Goal: Task Accomplishment & Management: Complete application form

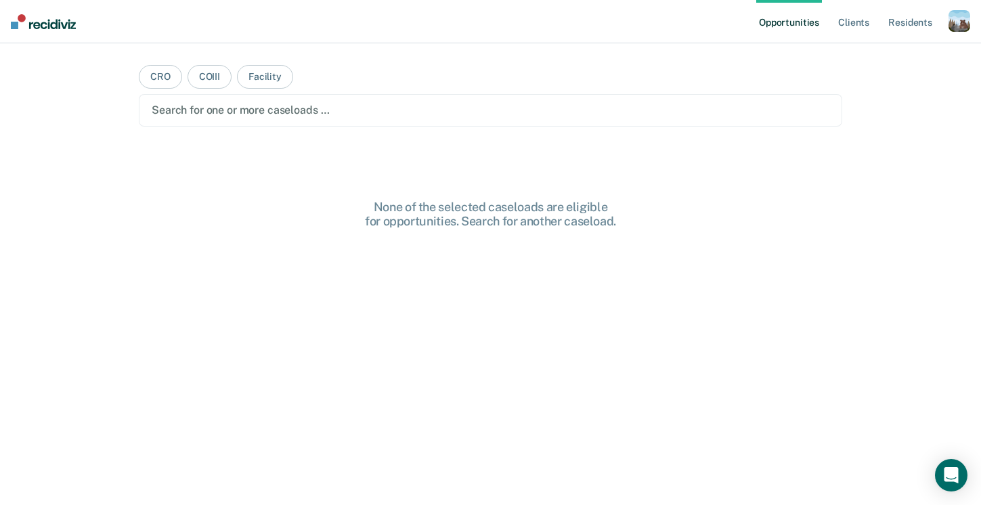
click at [956, 8] on div "Opportunities Client s Resident s Profile How it works Log Out" at bounding box center [863, 21] width 214 height 43
click at [956, 30] on div "button" at bounding box center [959, 21] width 22 height 22
click at [876, 49] on div "Profile How it works Log Out" at bounding box center [904, 72] width 131 height 66
click at [875, 58] on link "Profile" at bounding box center [904, 55] width 109 height 12
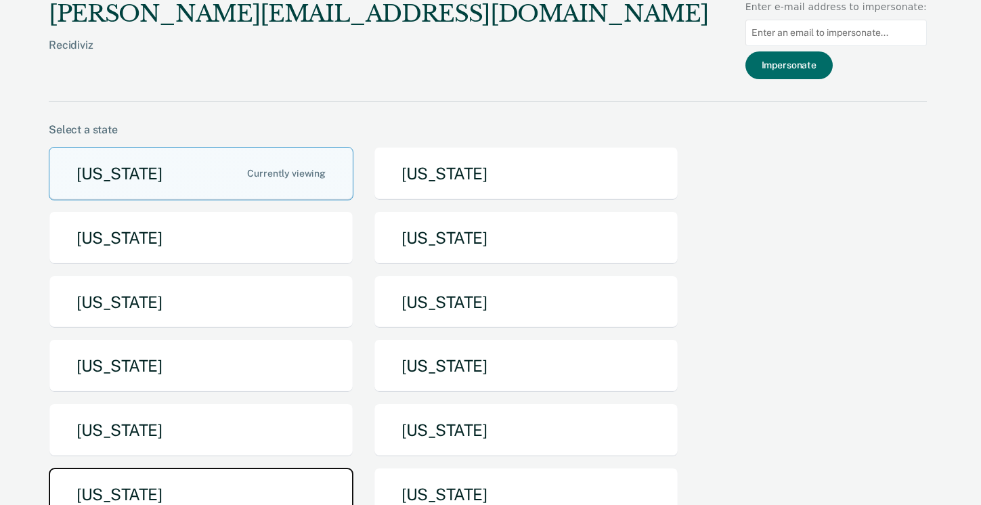
click at [231, 495] on button "[US_STATE]" at bounding box center [201, 494] width 305 height 53
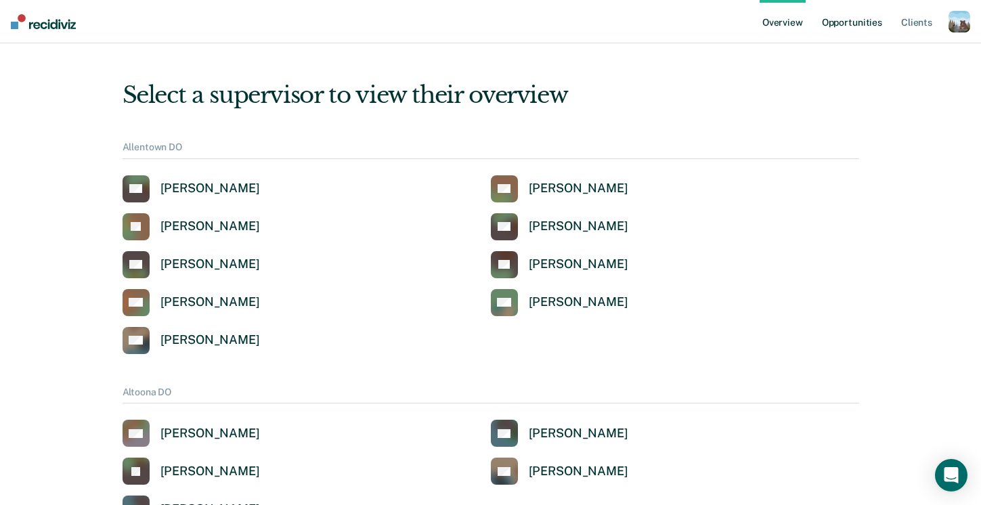
click at [850, 22] on link "Opportunities" at bounding box center [852, 21] width 66 height 43
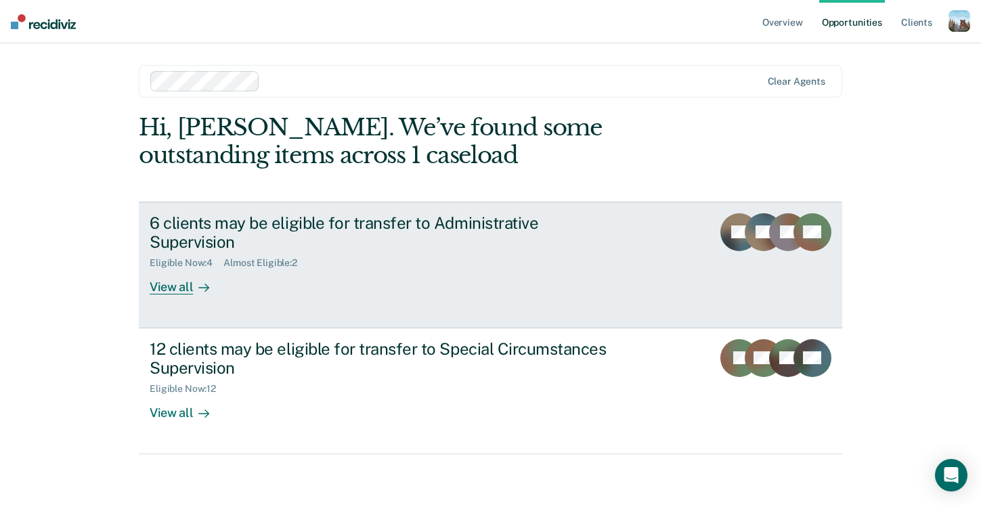
click at [261, 217] on div "6 clients may be eligible for transfer to Administrative Supervision" at bounding box center [387, 232] width 475 height 39
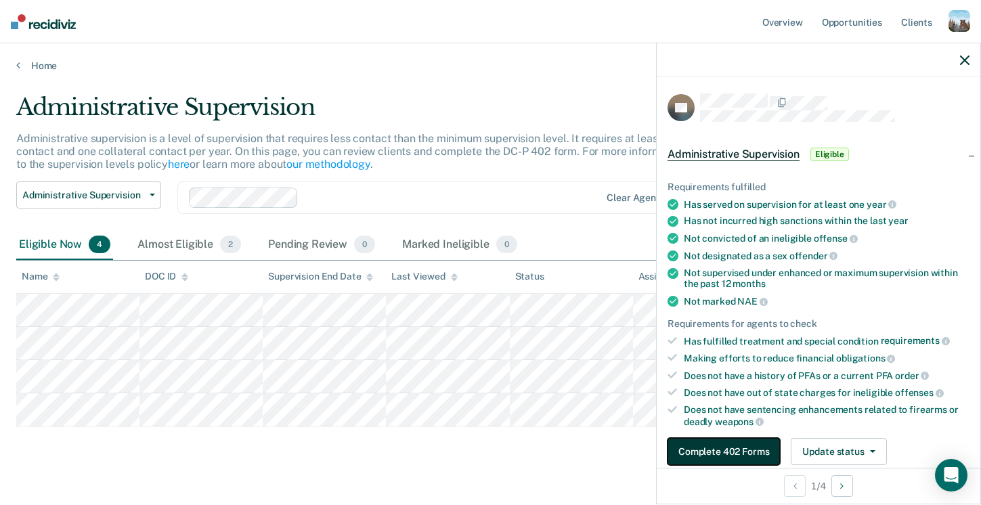
click at [753, 450] on button "Complete 402 Forms" at bounding box center [723, 451] width 112 height 27
